Goal: Use online tool/utility: Utilize a website feature to perform a specific function

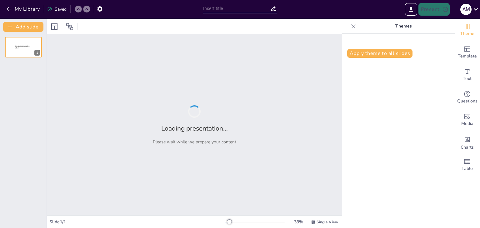
type input "[DEMOGRAPHIC_DATA] y [DEMOGRAPHIC_DATA]: La Estética de lo Grotesco y lo Prohib…"
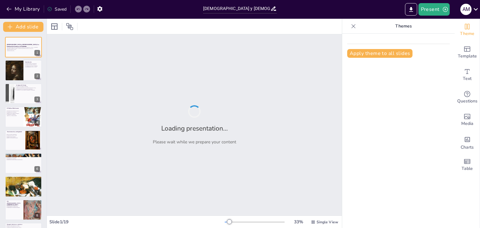
checkbox input "true"
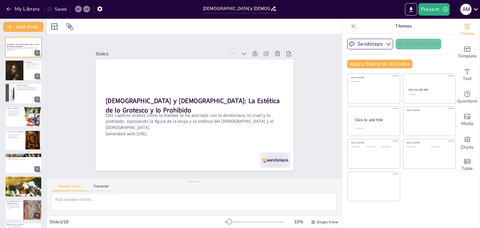
checkbox input "true"
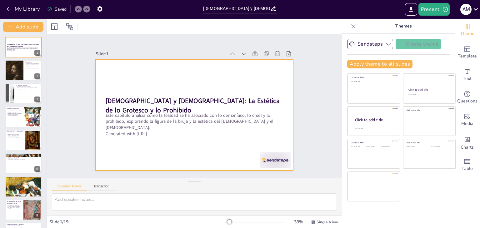
checkbox input "true"
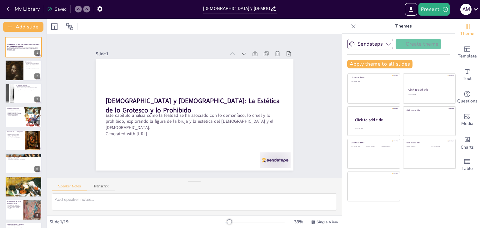
checkbox input "true"
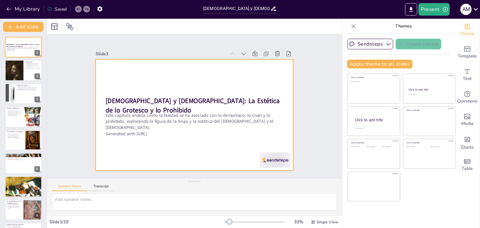
checkbox input "true"
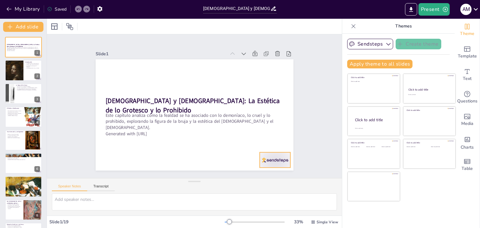
checkbox input "true"
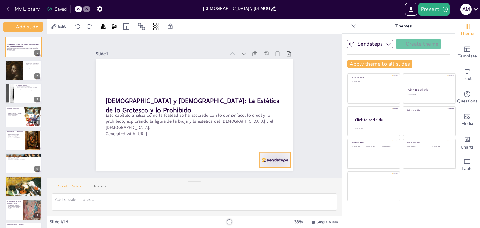
click at [271, 170] on div at bounding box center [254, 182] width 34 height 24
checkbox input "true"
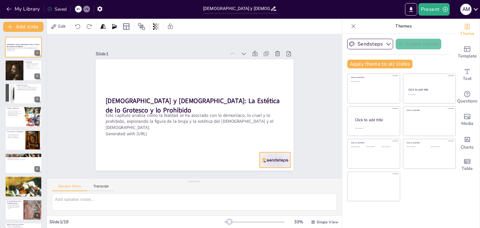
checkbox input "true"
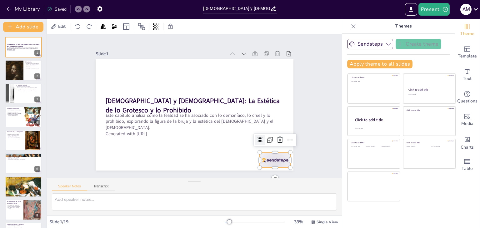
checkbox input "true"
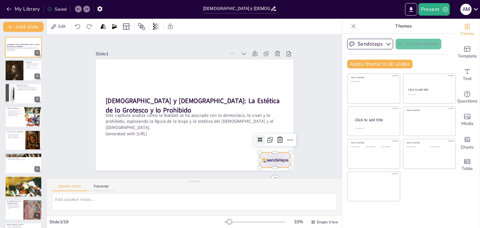
checkbox input "true"
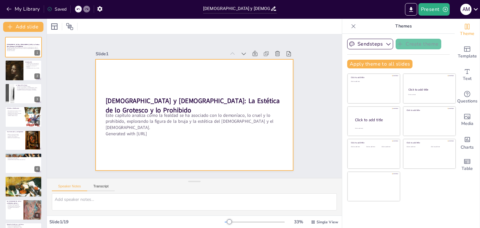
checkbox input "true"
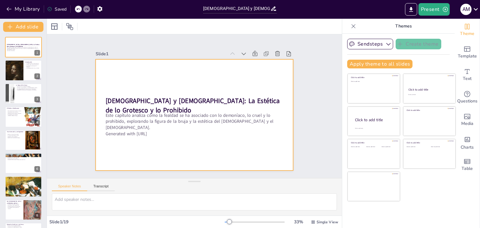
checkbox input "true"
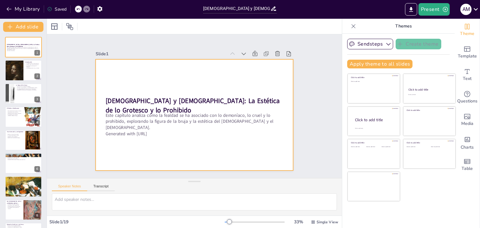
checkbox input "true"
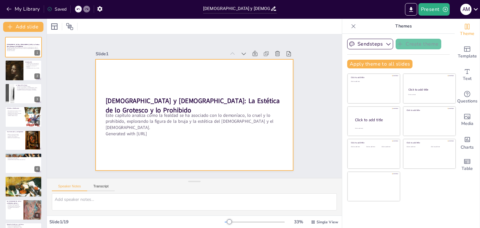
checkbox input "true"
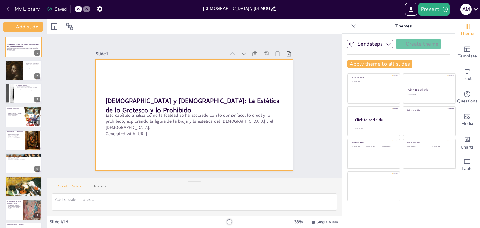
checkbox input "true"
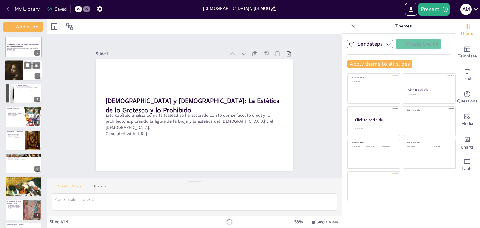
checkbox input "true"
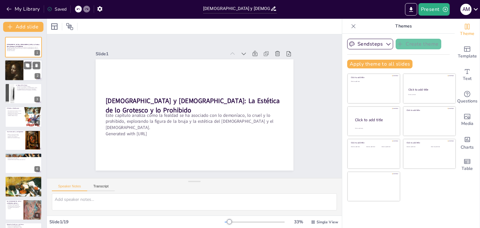
checkbox input "true"
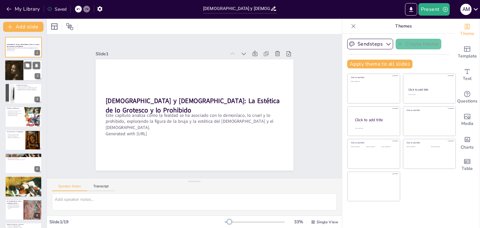
checkbox input "true"
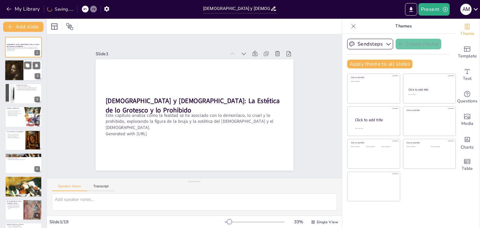
checkbox input "true"
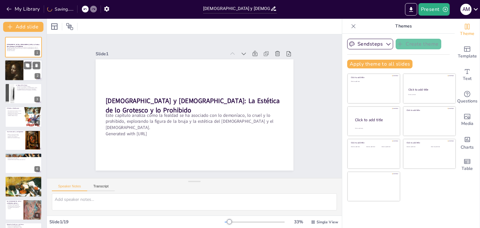
checkbox input "true"
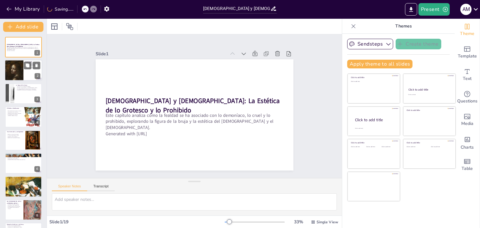
click at [19, 71] on div at bounding box center [14, 70] width 40 height 21
type textarea "La persecución de aquellos considerados "feos" o diferentes ha sido una constan…"
checkbox input "true"
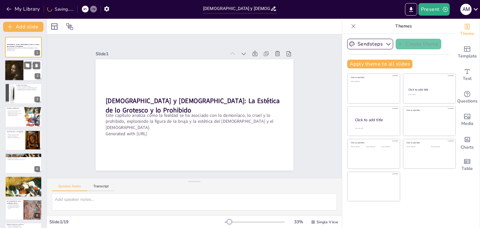
checkbox input "true"
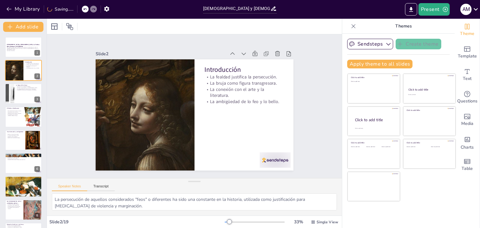
checkbox input "true"
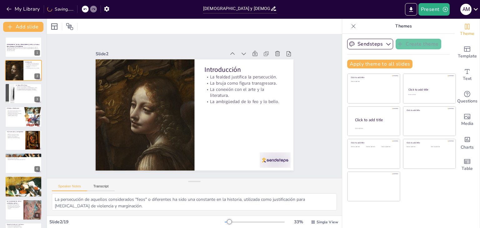
checkbox input "true"
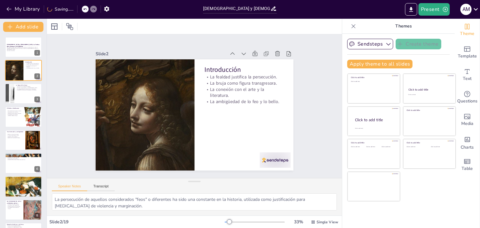
checkbox input "true"
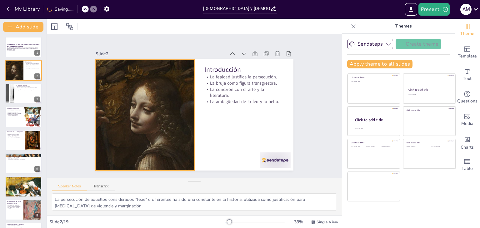
checkbox input "true"
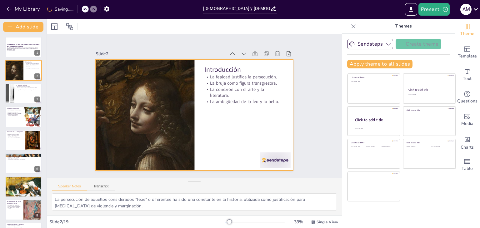
checkbox input "true"
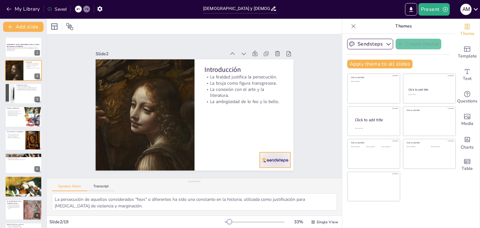
checkbox input "true"
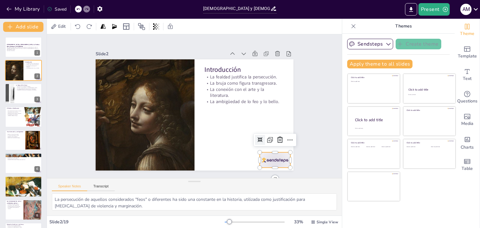
click at [235, 184] on div at bounding box center [217, 200] width 33 height 32
checkbox input "true"
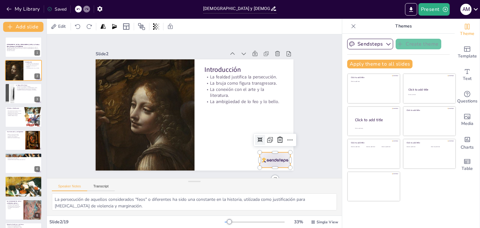
checkbox input "true"
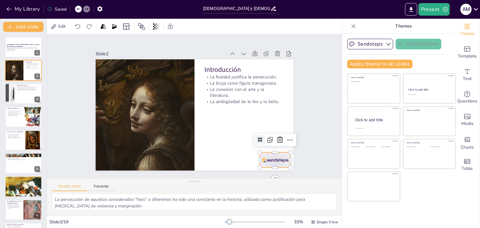
checkbox input "true"
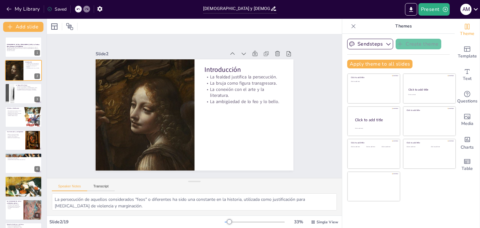
checkbox input "true"
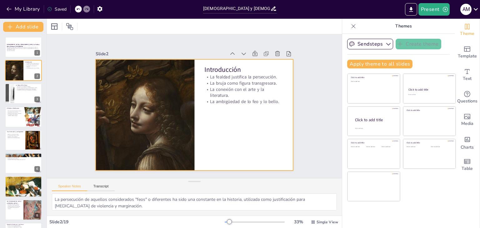
checkbox input "true"
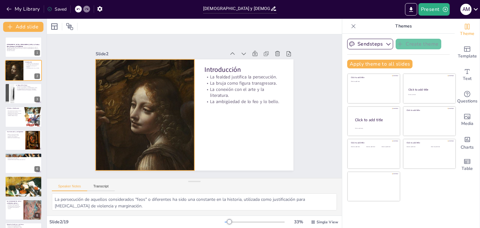
checkbox input "true"
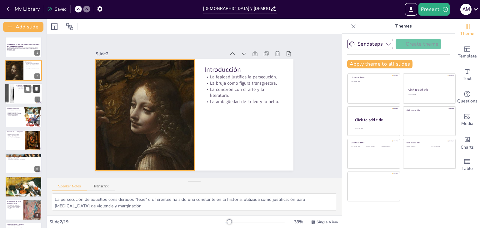
checkbox input "true"
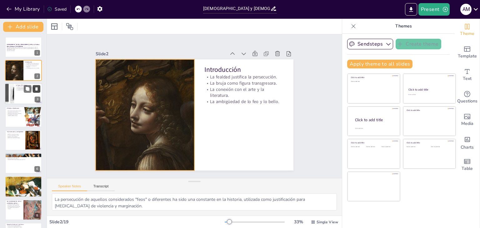
checkbox input "true"
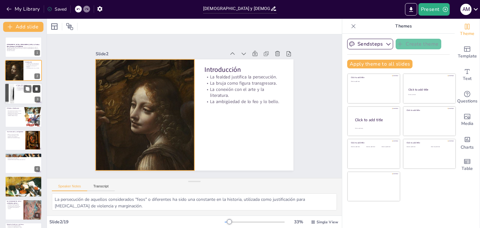
checkbox input "true"
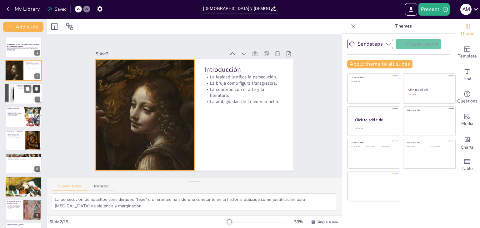
checkbox input "true"
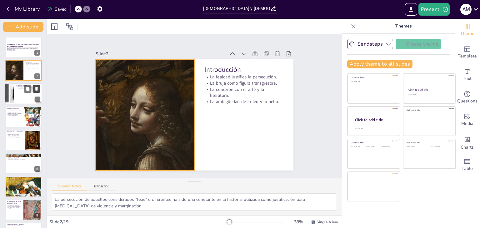
checkbox input "true"
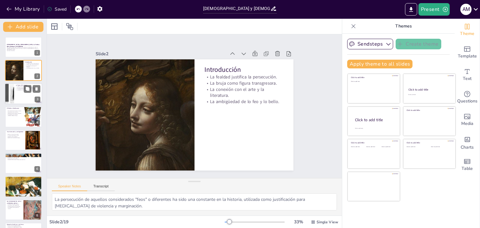
checkbox input "true"
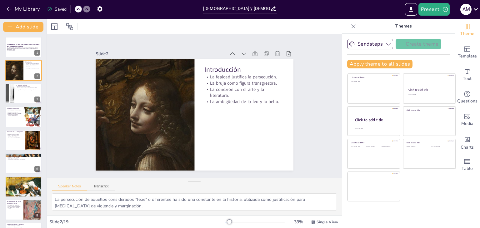
checkbox input "true"
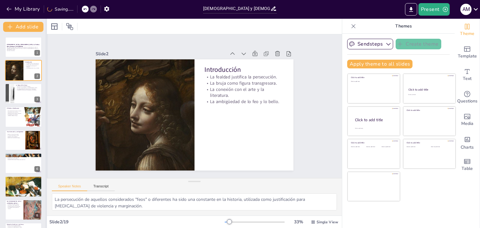
checkbox input "true"
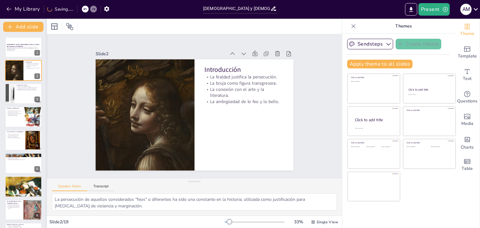
checkbox input "true"
click at [21, 112] on p "Legitimación de la violencia." at bounding box center [14, 112] width 15 height 1
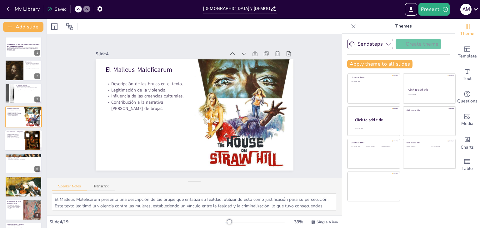
click at [20, 142] on div at bounding box center [23, 140] width 37 height 21
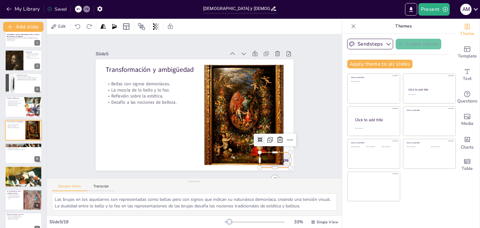
click at [263, 175] on div at bounding box center [246, 188] width 34 height 27
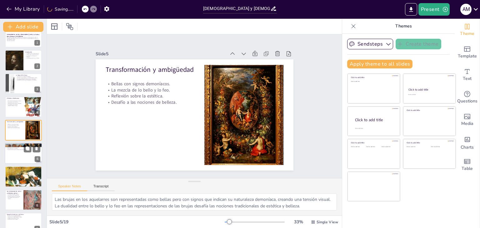
scroll to position [42, 0]
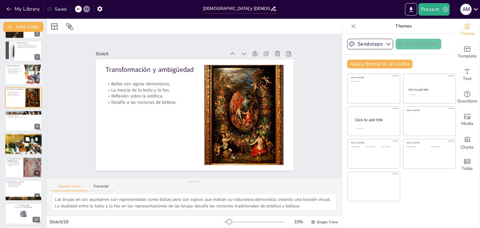
click at [25, 142] on button at bounding box center [27, 139] width 7 height 7
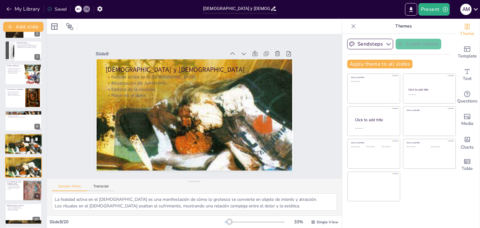
scroll to position [80, 0]
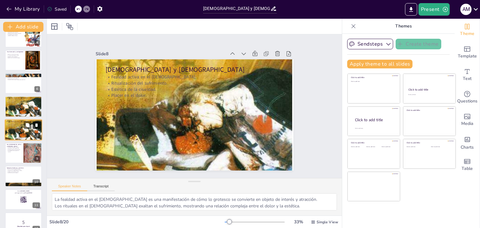
click at [36, 125] on icon at bounding box center [36, 124] width 2 height 3
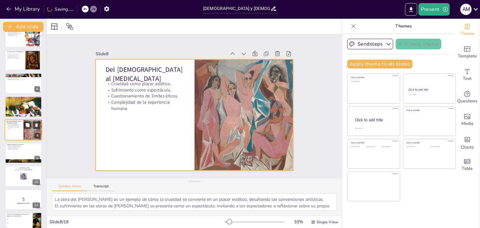
click at [21, 138] on div at bounding box center [23, 129] width 37 height 21
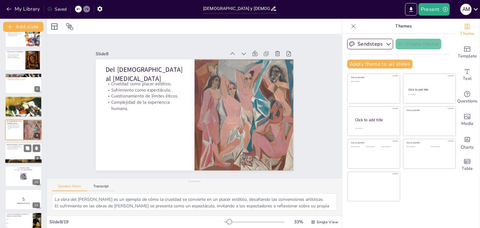
click at [19, 150] on p "Fascinación por lo macabro." at bounding box center [24, 149] width 34 height 1
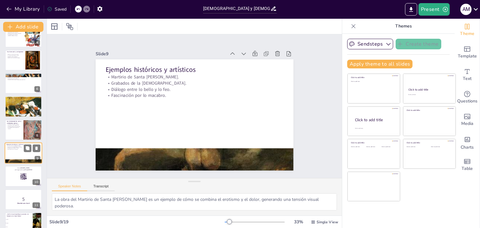
scroll to position [103, 0]
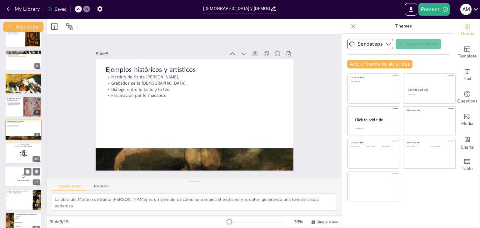
click at [20, 183] on div at bounding box center [23, 176] width 37 height 21
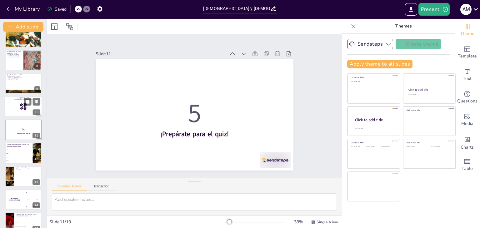
click at [18, 110] on div at bounding box center [23, 106] width 37 height 21
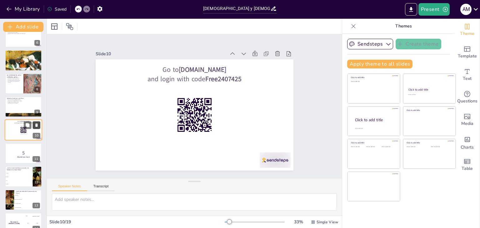
click at [37, 123] on icon at bounding box center [36, 125] width 4 height 4
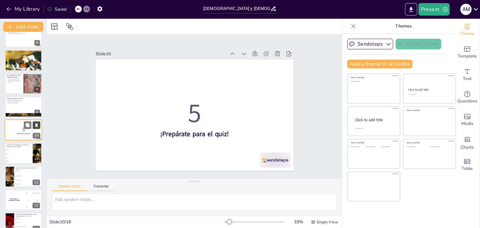
click at [39, 124] on button at bounding box center [36, 124] width 7 height 7
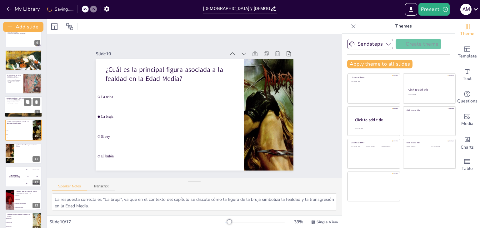
click at [16, 106] on div at bounding box center [23, 106] width 37 height 21
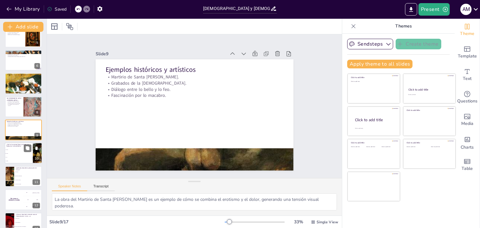
click at [18, 147] on div "¿Cuál es la principal figura asociada a la fealdad en la Edad Media?" at bounding box center [19, 146] width 24 height 4
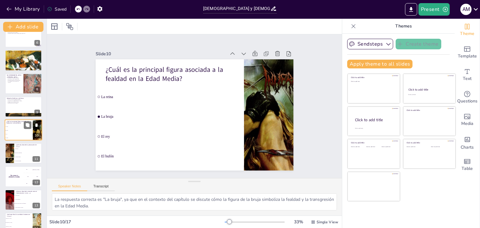
click at [36, 126] on icon at bounding box center [36, 125] width 2 height 3
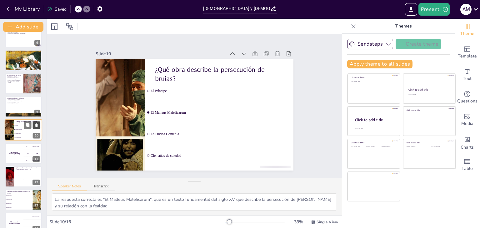
click at [36, 126] on icon at bounding box center [36, 125] width 2 height 3
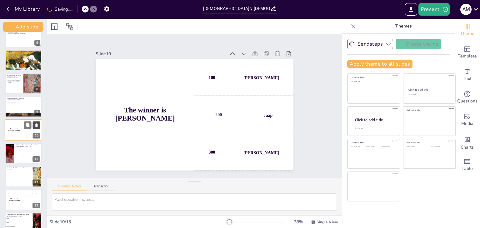
click at [39, 126] on icon at bounding box center [36, 125] width 4 height 4
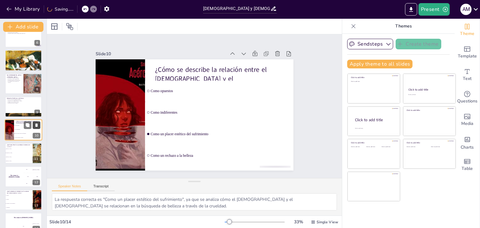
click at [39, 126] on icon at bounding box center [36, 125] width 4 height 4
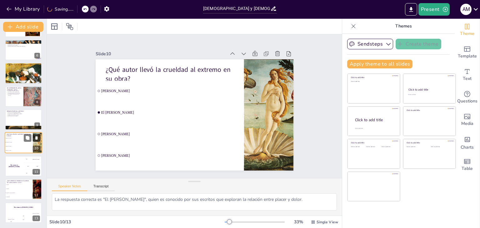
click at [39, 126] on div "9" at bounding box center [37, 125] width 6 height 6
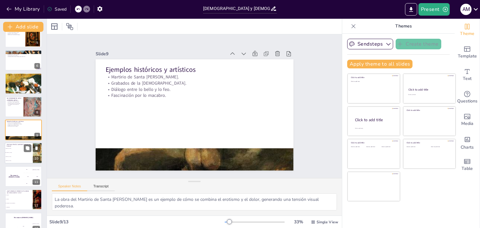
click at [21, 154] on li "El [PERSON_NAME]" at bounding box center [19, 153] width 28 height 4
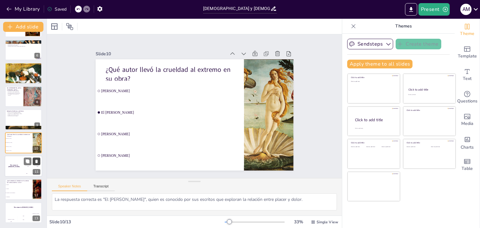
click at [38, 158] on button at bounding box center [36, 160] width 7 height 7
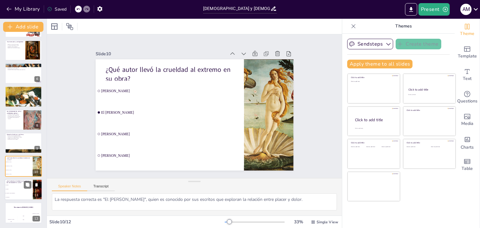
click at [38, 158] on button at bounding box center [35, 161] width 7 height 7
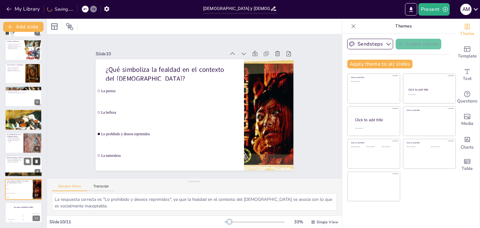
click at [38, 159] on icon at bounding box center [36, 161] width 4 height 4
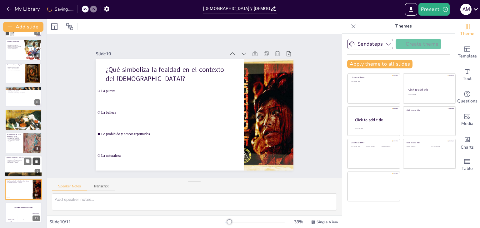
scroll to position [44, 0]
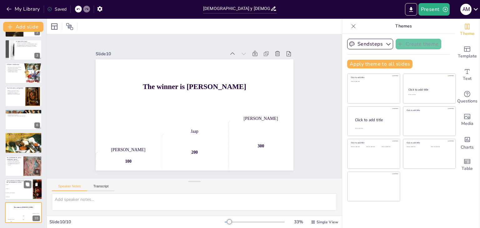
click at [13, 193] on span "Lo prohibido y deseos reprimidos" at bounding box center [19, 193] width 27 height 1
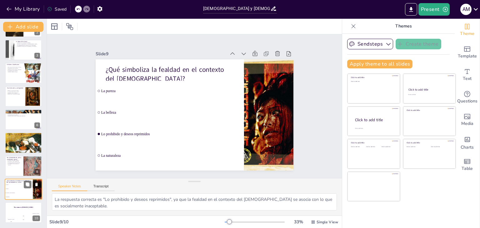
click at [37, 184] on icon at bounding box center [36, 184] width 2 height 3
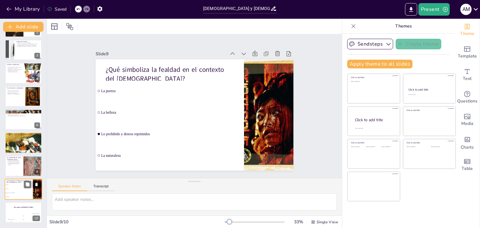
scroll to position [20, 0]
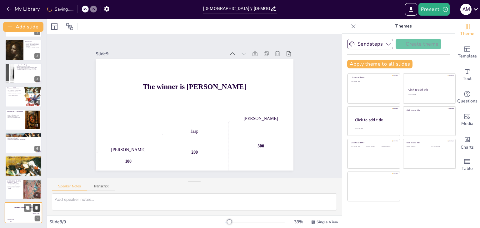
click at [38, 206] on icon at bounding box center [36, 208] width 4 height 4
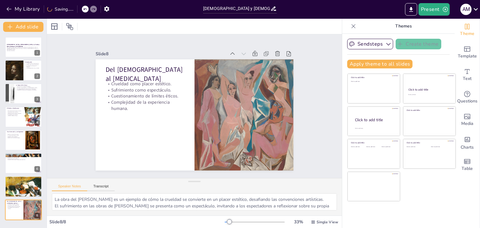
scroll to position [0, 0]
